Goal: Find specific page/section: Find specific page/section

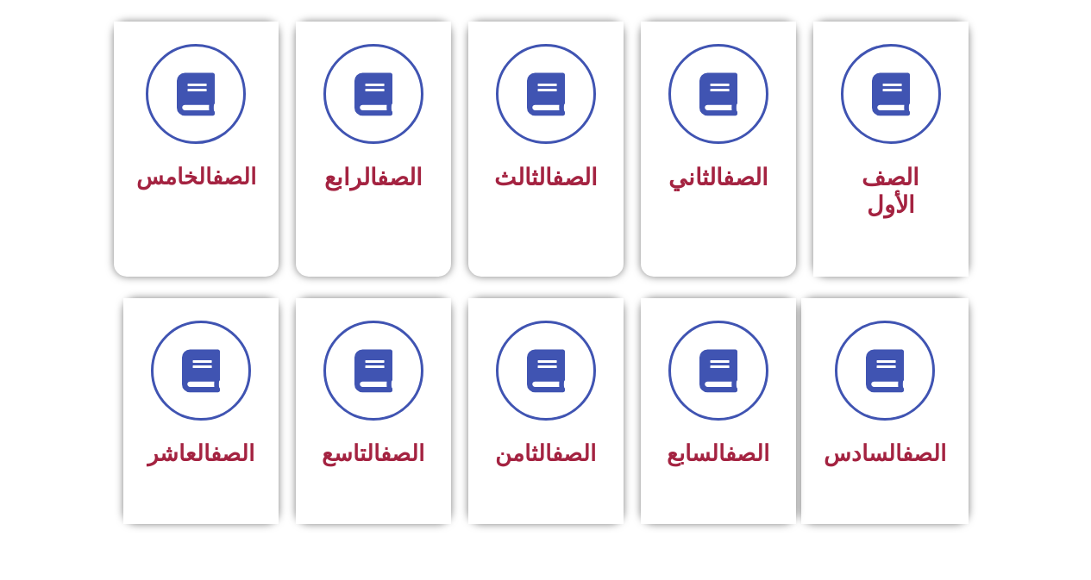
scroll to position [478, 0]
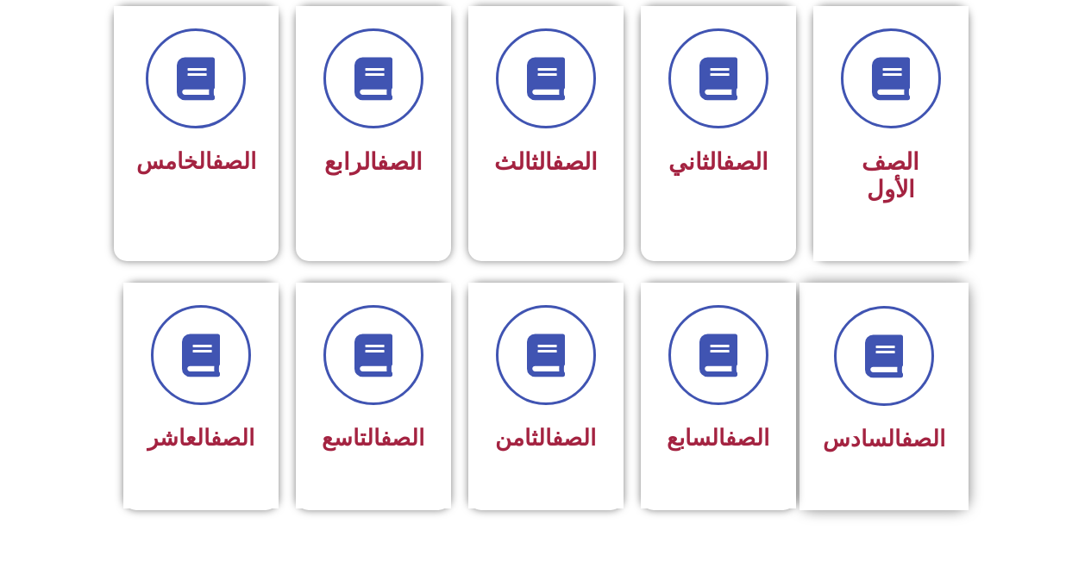
click at [913, 426] on link "الصف" at bounding box center [923, 439] width 44 height 26
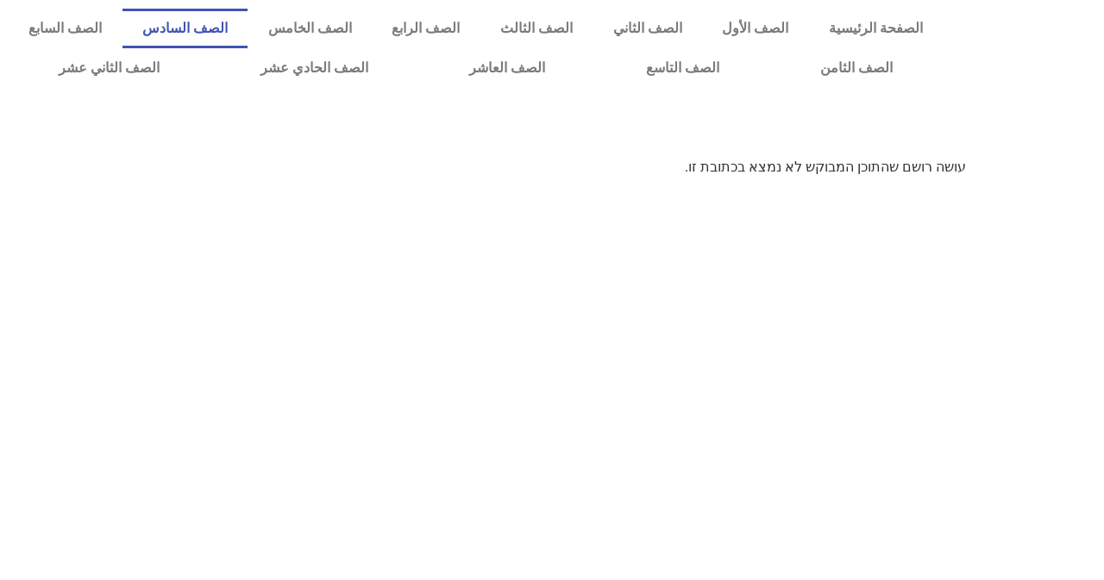
click at [238, 23] on link "الصف السادس" at bounding box center [185, 29] width 126 height 40
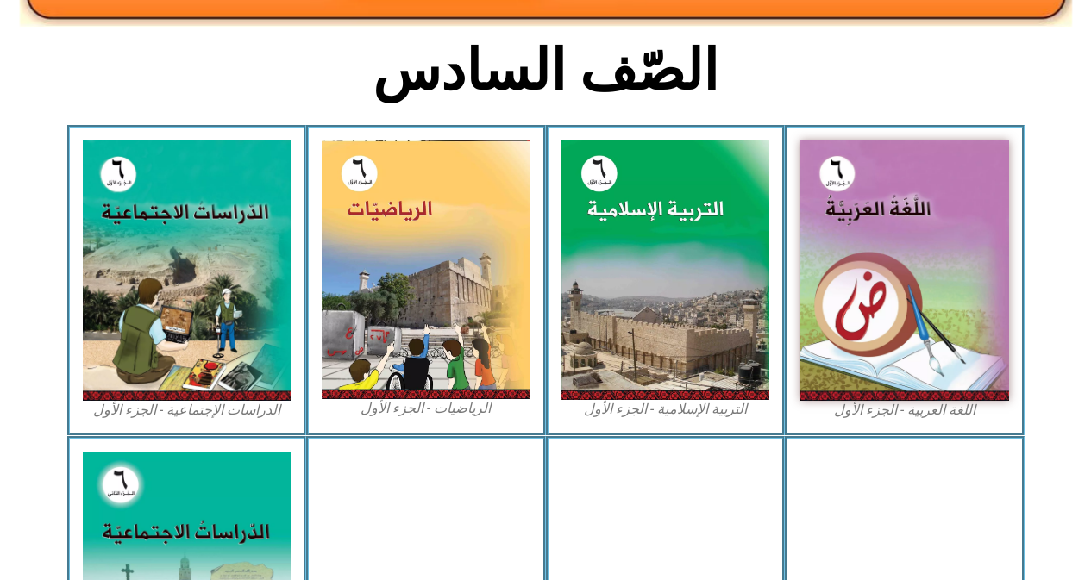
scroll to position [454, 0]
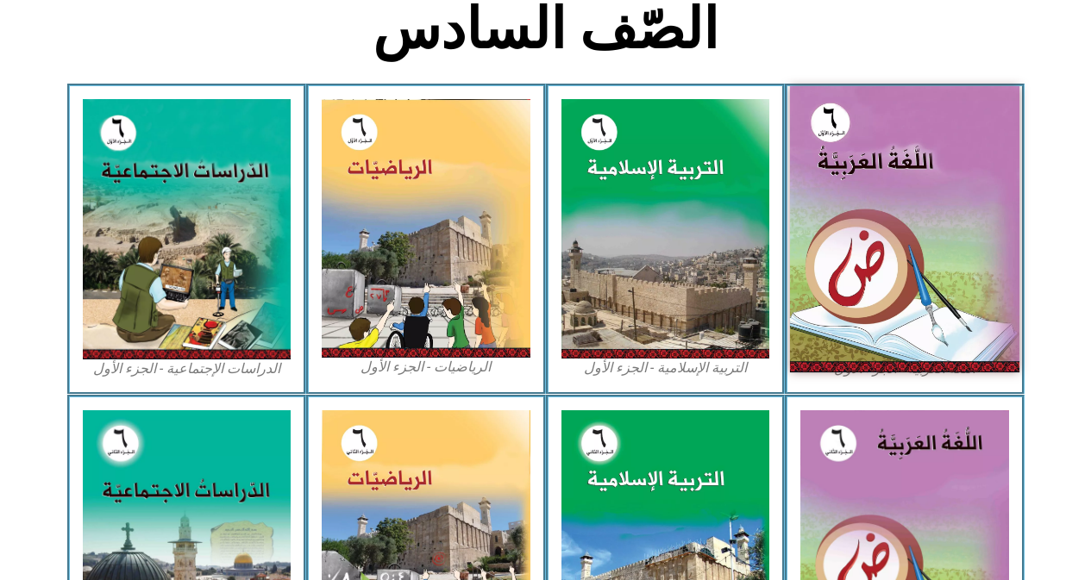
click at [838, 191] on img at bounding box center [904, 229] width 229 height 286
click at [826, 191] on img at bounding box center [904, 229] width 229 height 286
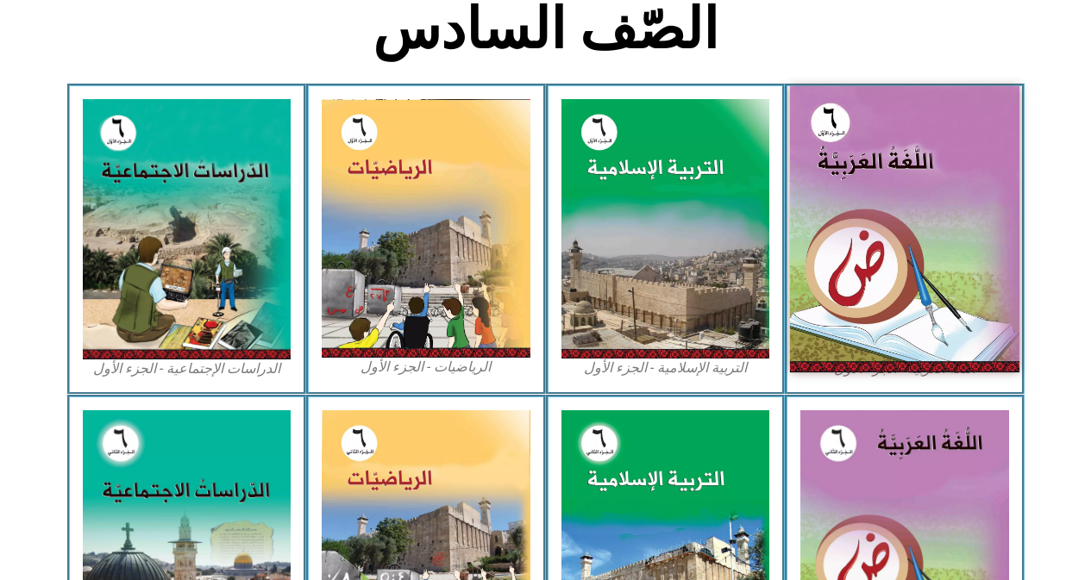
click at [826, 191] on img at bounding box center [904, 229] width 229 height 286
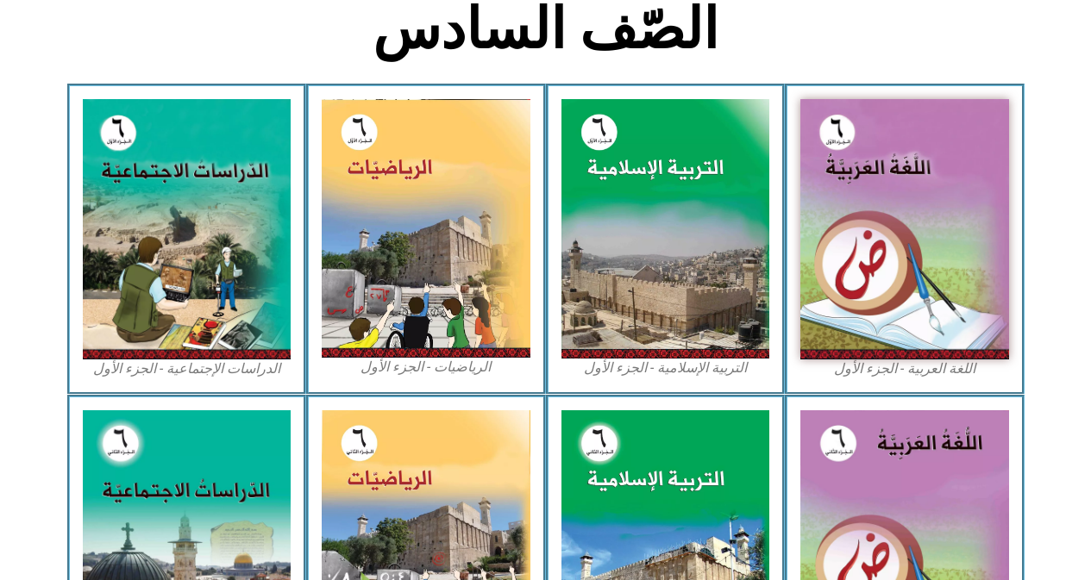
click at [893, 361] on figcaption "اللغة العربية - الجزء الأول​" at bounding box center [904, 369] width 209 height 19
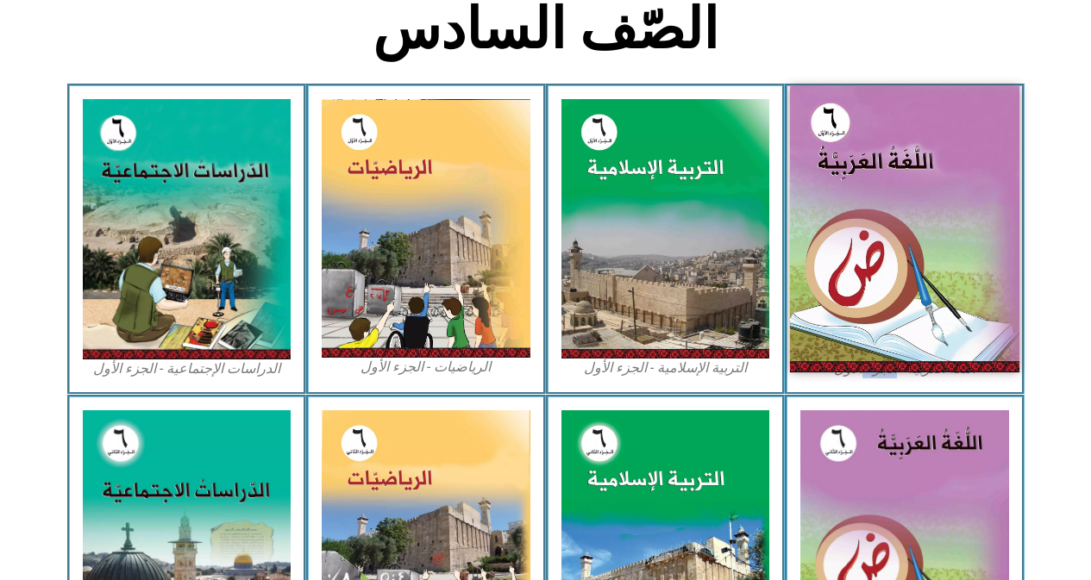
click at [948, 346] on img at bounding box center [904, 229] width 229 height 286
click at [929, 156] on img at bounding box center [904, 229] width 229 height 286
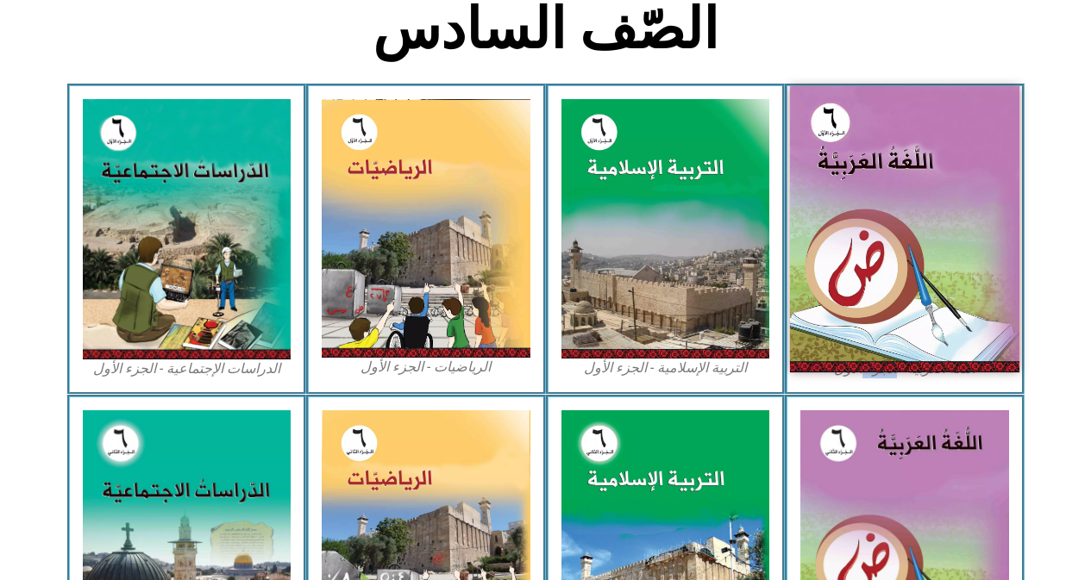
click at [929, 156] on img at bounding box center [904, 229] width 229 height 286
drag, startPoint x: 929, startPoint y: 156, endPoint x: 938, endPoint y: 120, distance: 37.4
click at [935, 150] on img at bounding box center [904, 229] width 229 height 286
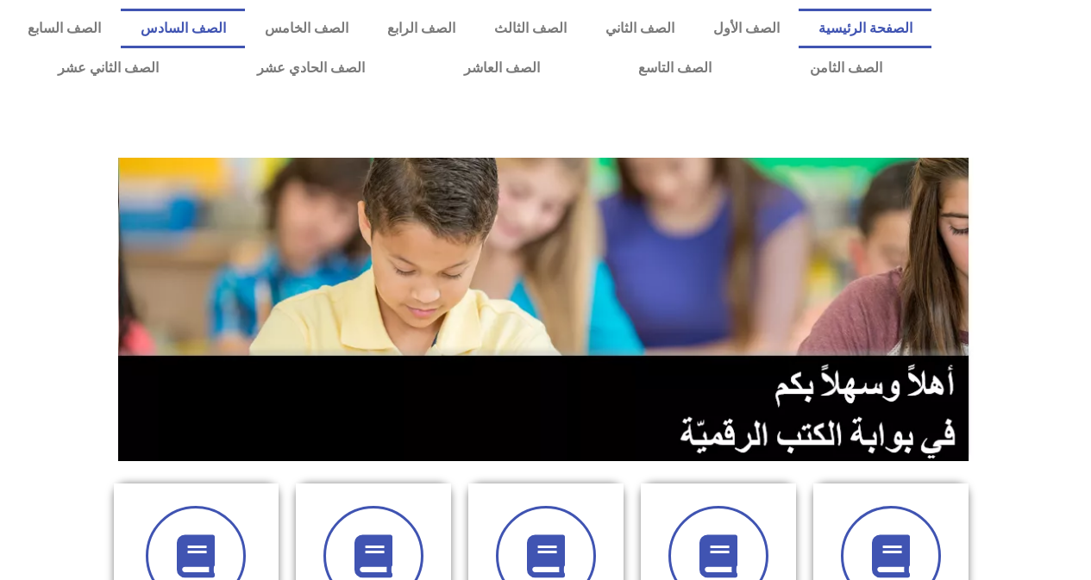
click at [245, 22] on link "الصف السادس" at bounding box center [183, 29] width 124 height 40
